Goal: Task Accomplishment & Management: Manage account settings

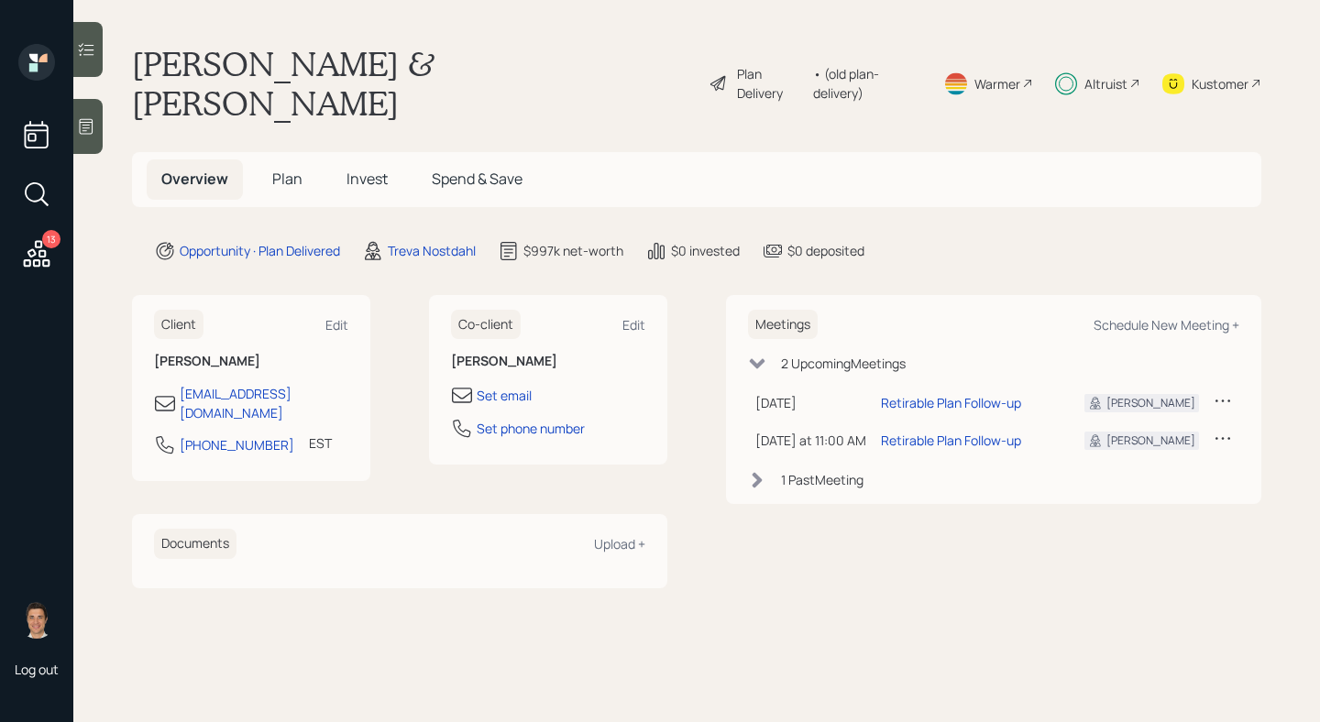
click at [365, 159] on h5 "Invest" at bounding box center [367, 178] width 71 height 39
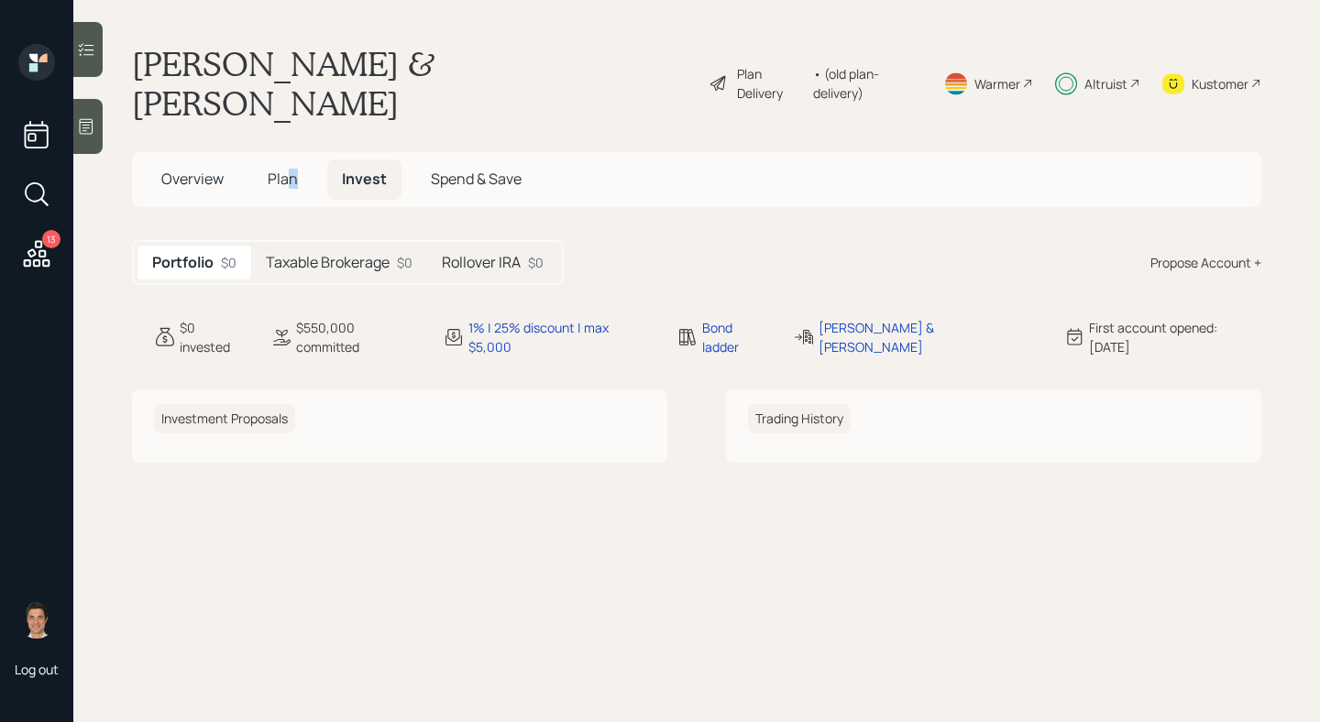
click at [292, 169] on span "Plan" at bounding box center [283, 179] width 30 height 20
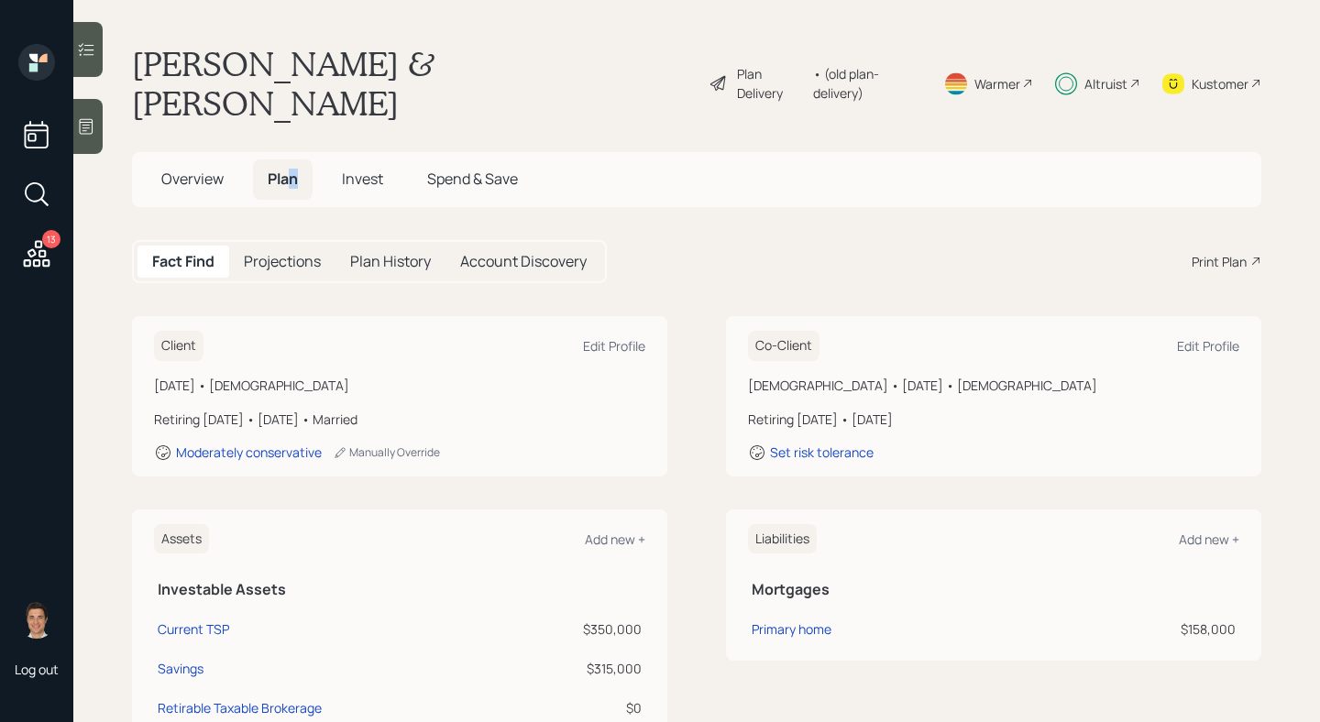
click at [309, 253] on h5 "Projections" at bounding box center [282, 261] width 77 height 17
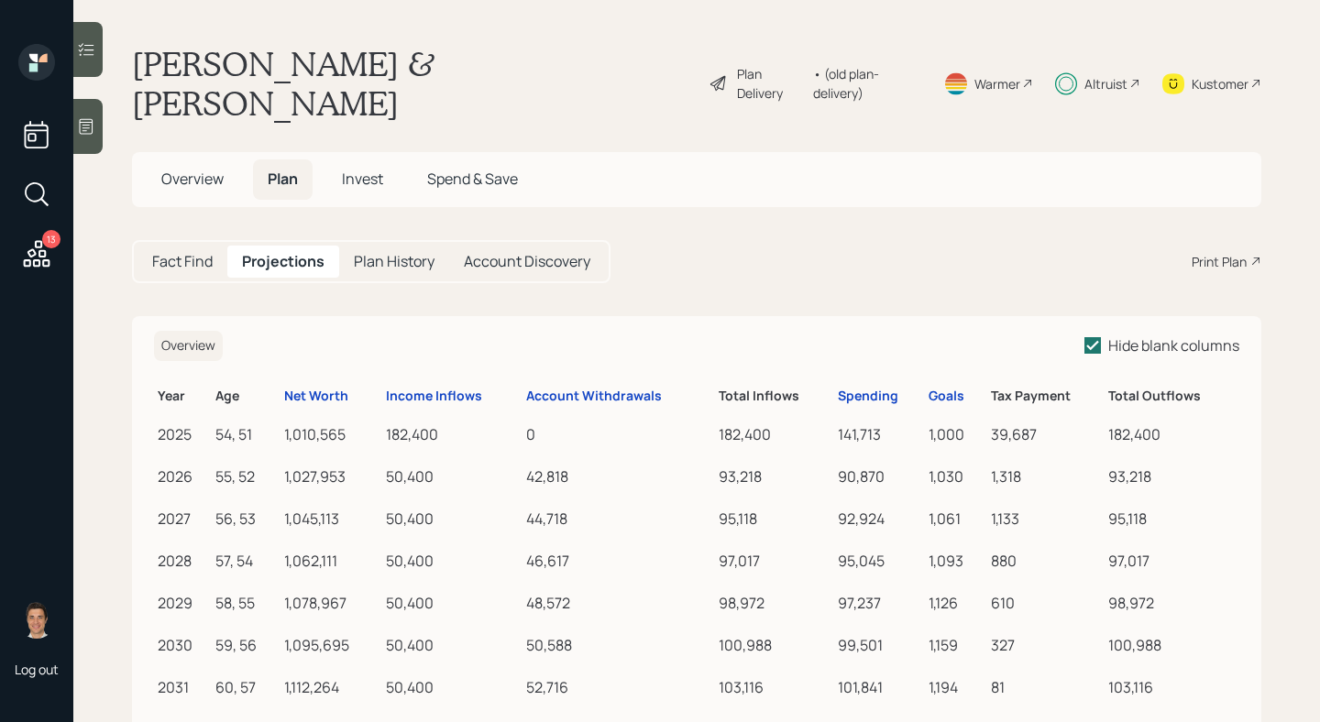
click at [375, 253] on h5 "Plan History" at bounding box center [394, 261] width 81 height 17
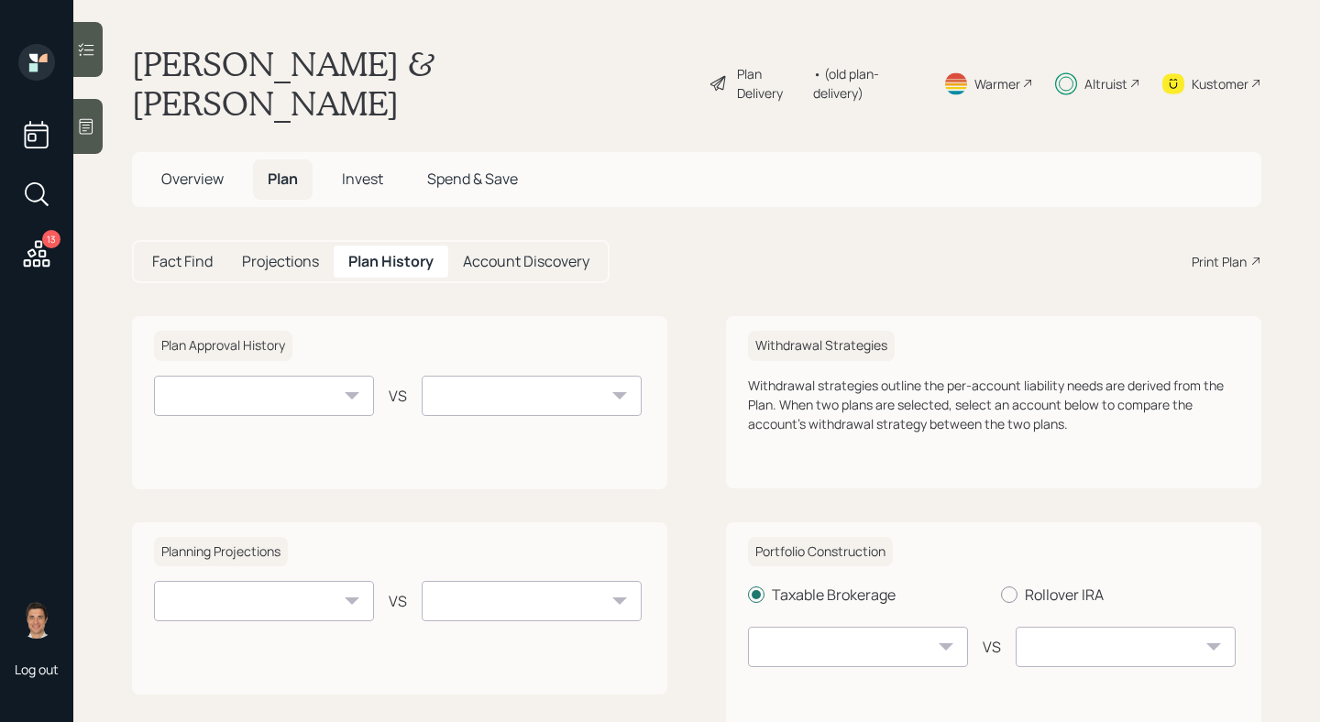
click at [300, 253] on h5 "Projections" at bounding box center [280, 261] width 77 height 17
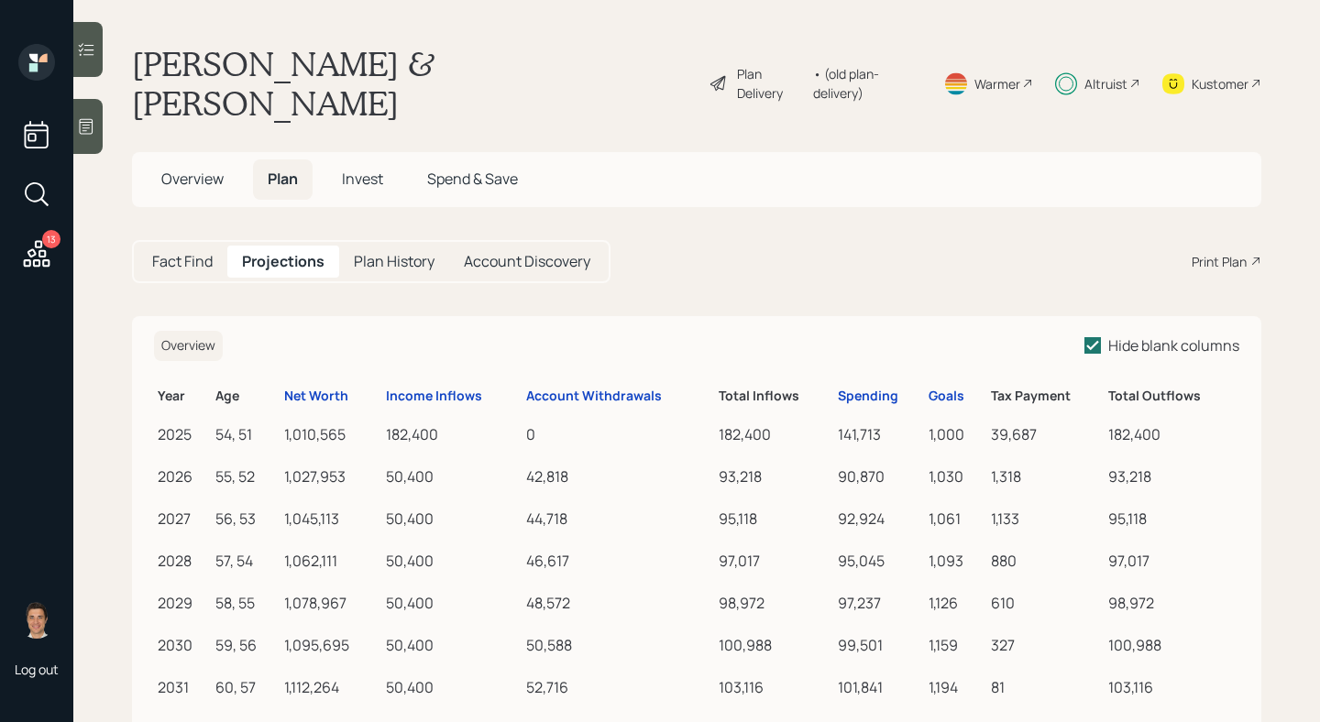
click at [201, 253] on h5 "Fact Find" at bounding box center [182, 261] width 60 height 17
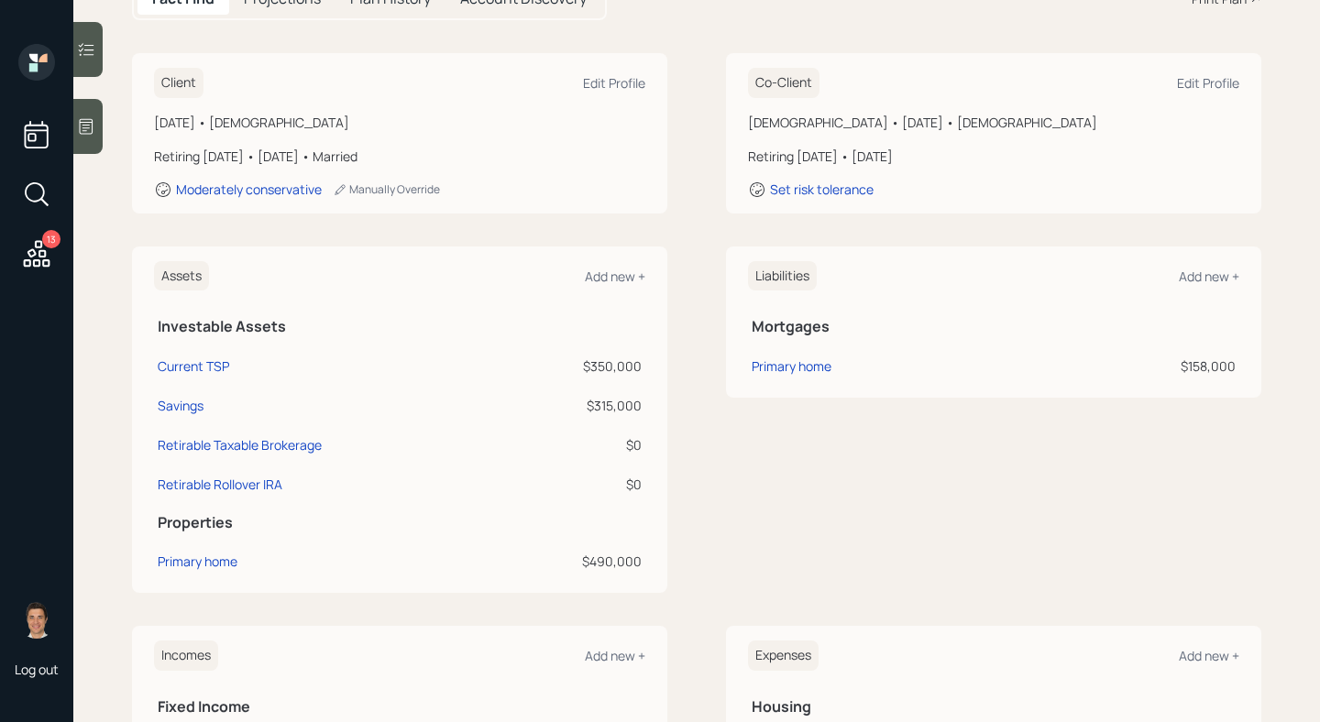
scroll to position [236, 0]
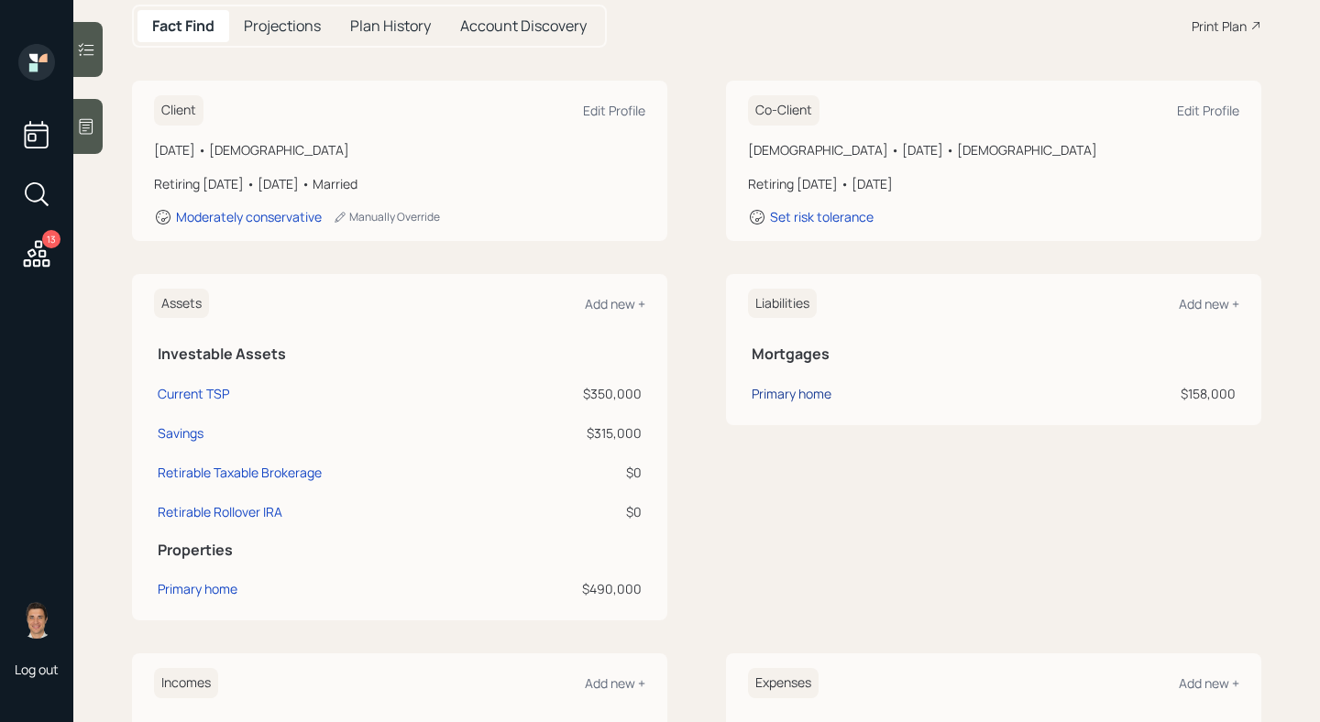
click at [775, 384] on div "Primary home" at bounding box center [792, 393] width 80 height 19
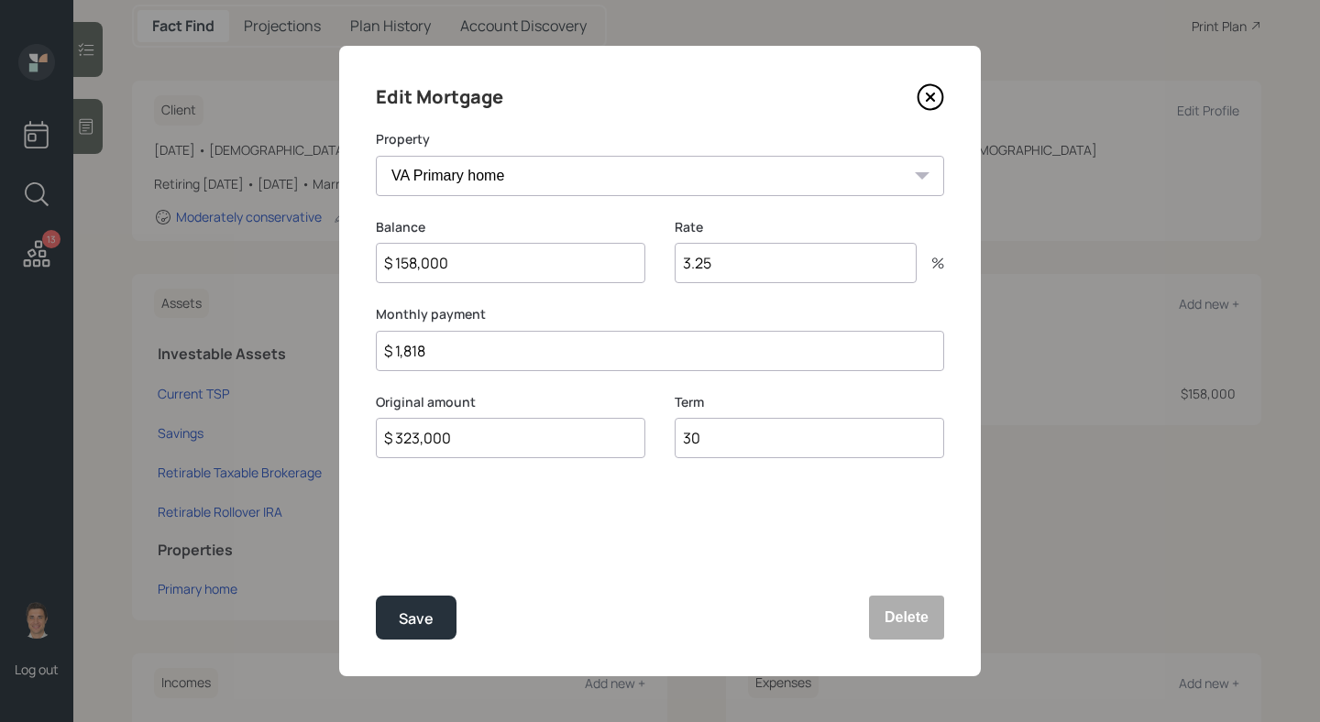
click at [934, 86] on icon at bounding box center [930, 96] width 27 height 27
